Goal: Check status: Check status

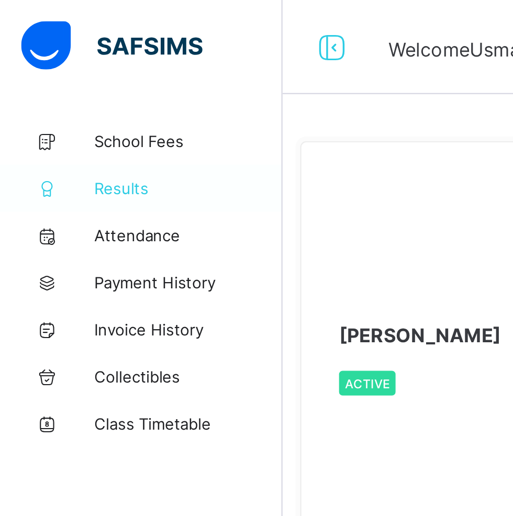
click at [56, 87] on span "Results" at bounding box center [84, 84] width 84 height 8
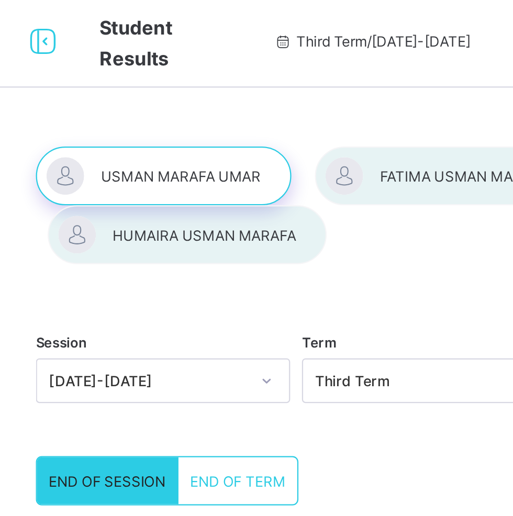
click at [253, 68] on div at bounding box center [201, 81] width 114 height 26
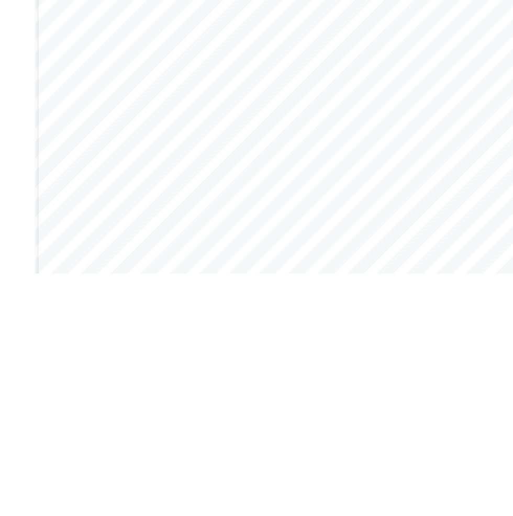
scroll to position [38, 0]
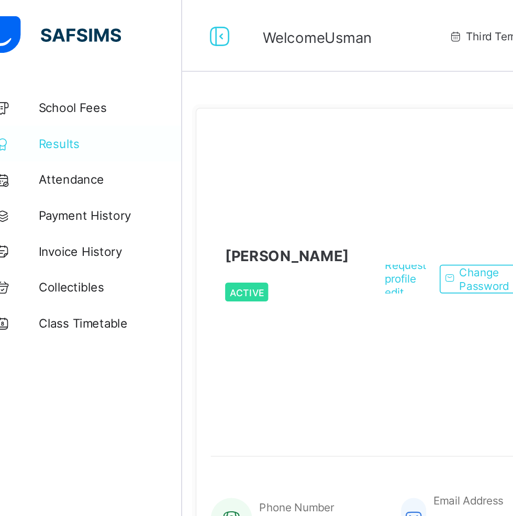
click at [65, 87] on span "Results" at bounding box center [84, 84] width 84 height 8
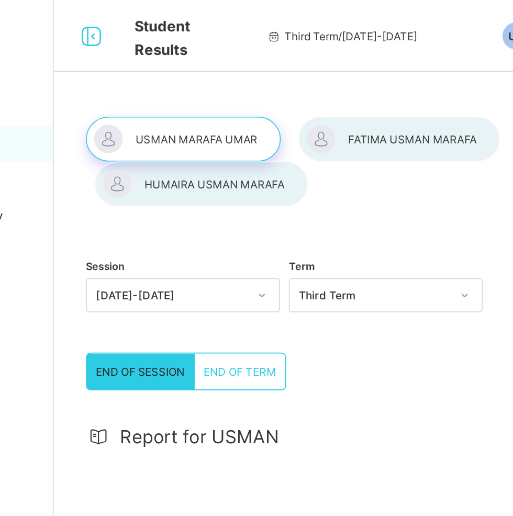
click at [201, 109] on div at bounding box center [212, 107] width 124 height 26
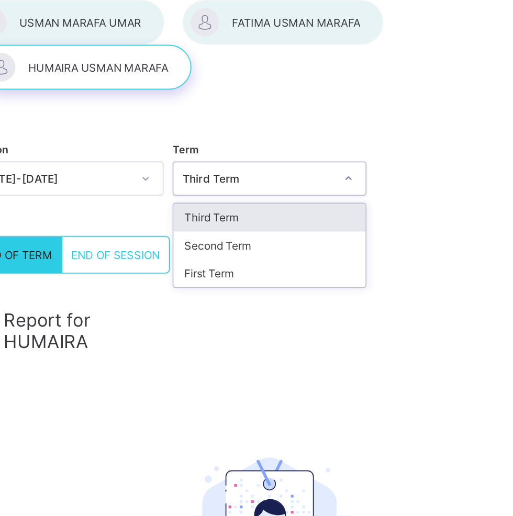
click at [375, 203] on div "Third Term" at bounding box center [319, 195] width 112 height 16
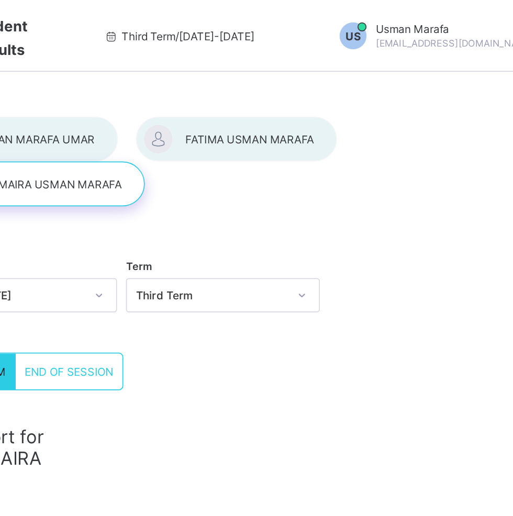
click at [357, 85] on div at bounding box center [327, 81] width 117 height 26
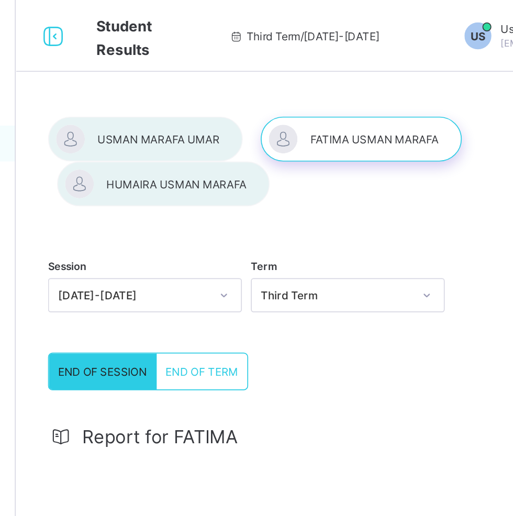
click at [347, 82] on div at bounding box center [327, 81] width 117 height 26
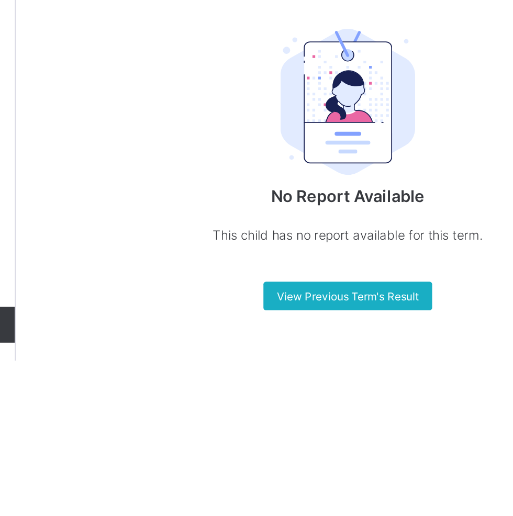
click at [337, 481] on span "View Previous Term's Result" at bounding box center [319, 479] width 83 height 8
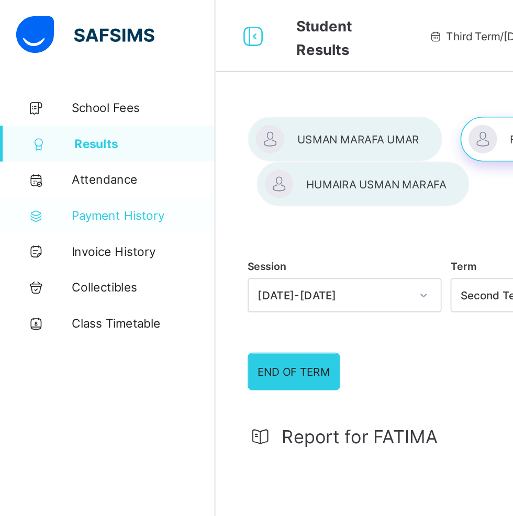
click at [69, 124] on span "Payment History" at bounding box center [84, 125] width 84 height 8
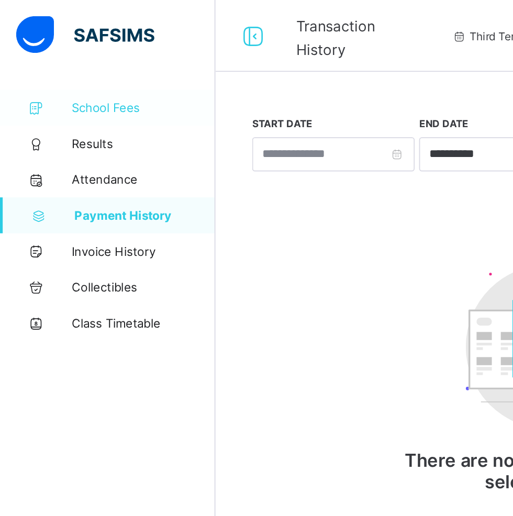
click at [67, 65] on span "School Fees" at bounding box center [84, 63] width 84 height 8
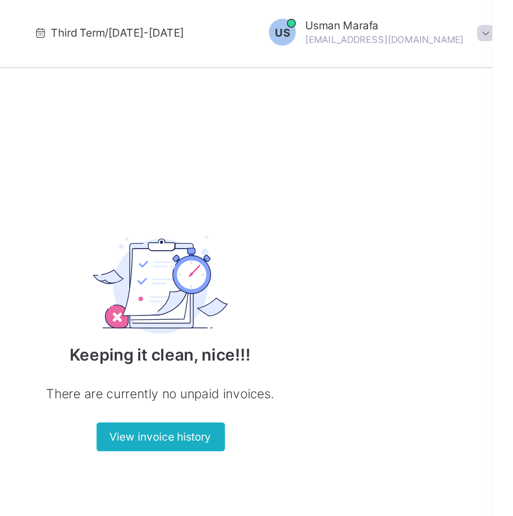
click at [343, 249] on div "View invoice history" at bounding box center [319, 257] width 75 height 17
click at [345, 255] on span "View invoice history" at bounding box center [319, 257] width 59 height 8
